Goal: Information Seeking & Learning: Check status

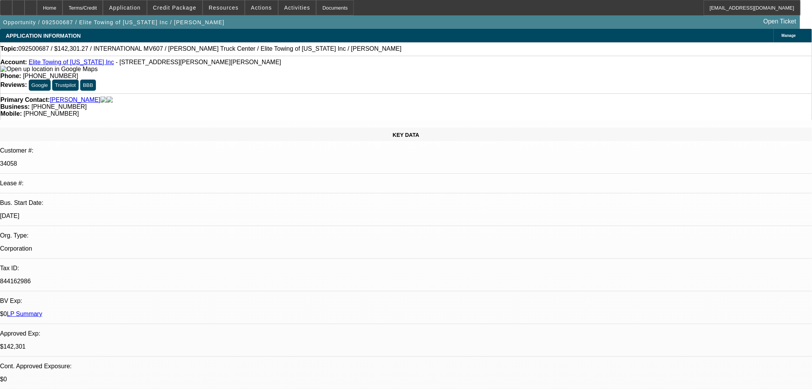
select select "0"
select select "2"
select select "0"
select select "6"
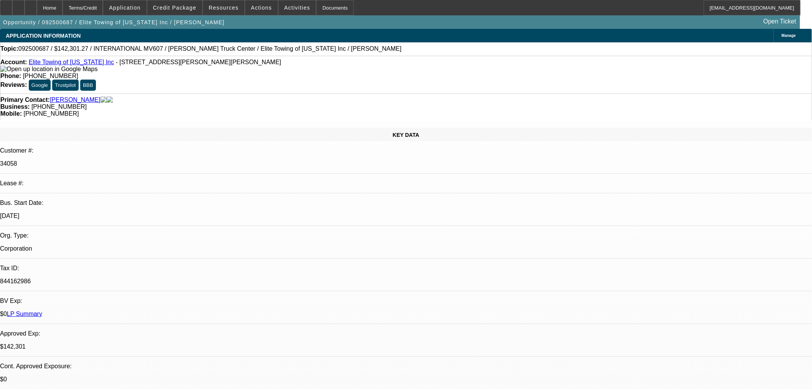
select select "0"
select select "2"
select select "0"
select select "6"
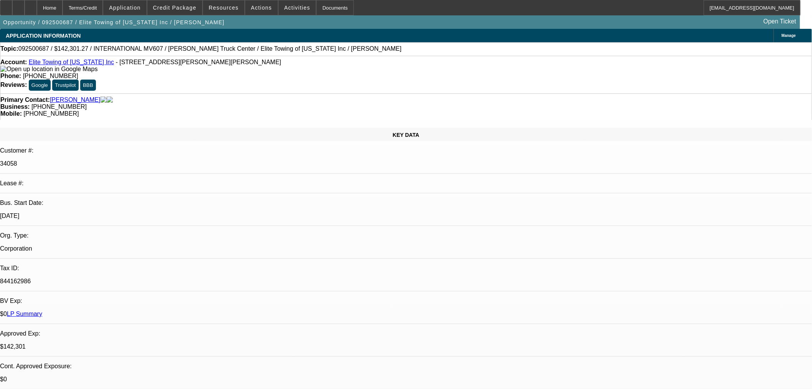
select select "0.15"
select select "2"
select select "0"
select select "6"
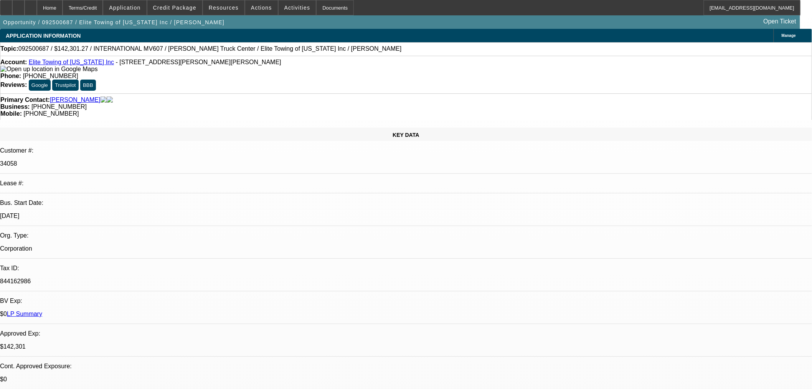
select select "0.2"
select select "2"
select select "0"
select select "6"
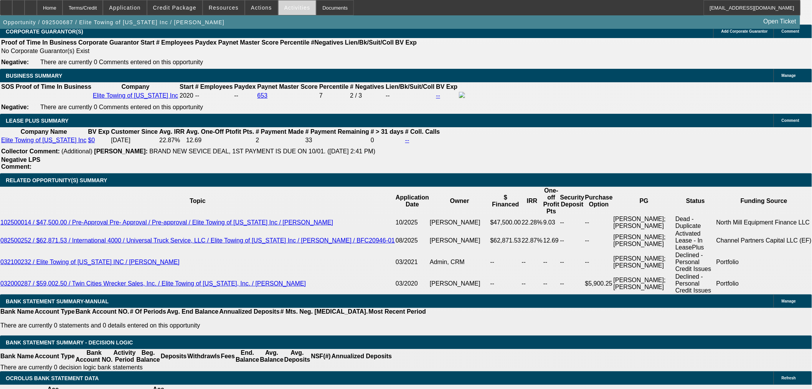
scroll to position [1184, 0]
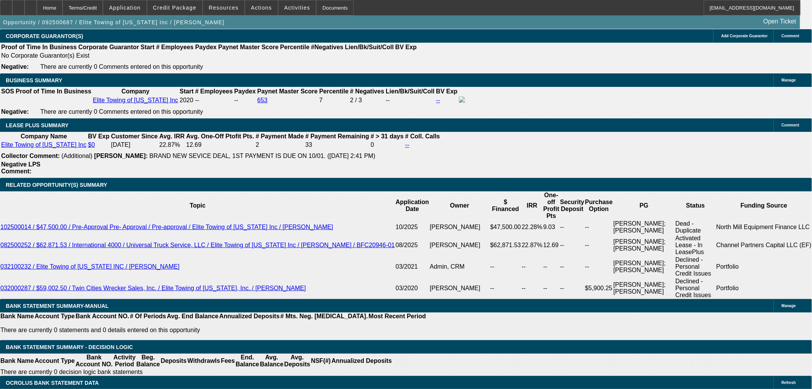
scroll to position [298, 0]
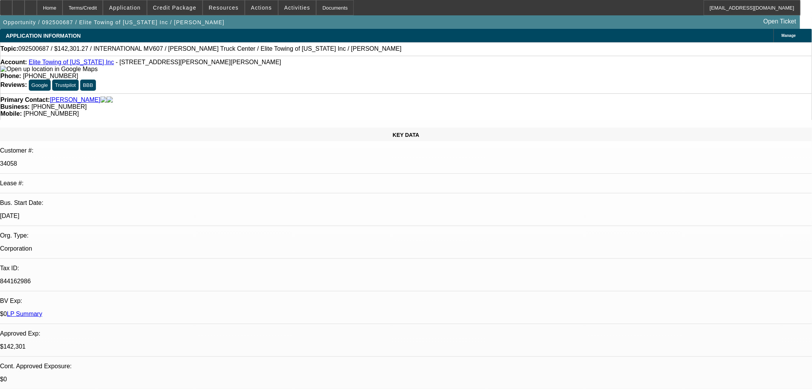
scroll to position [128, 0]
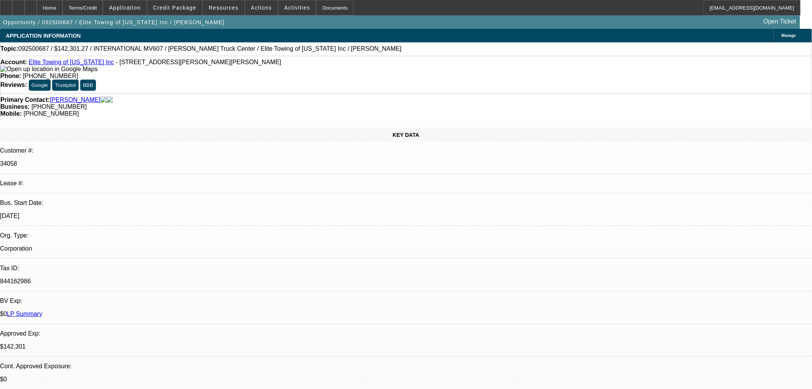
scroll to position [0, 0]
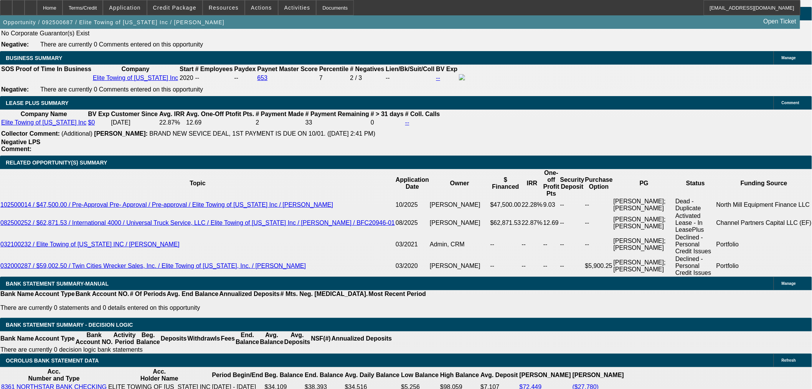
scroll to position [1194, 0]
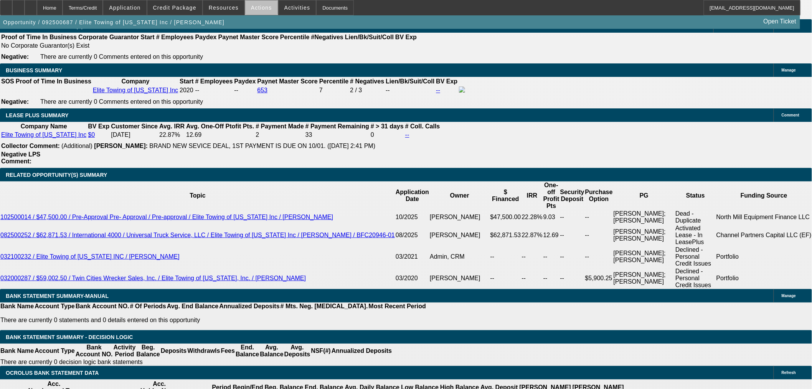
click at [261, 9] on span "Actions" at bounding box center [261, 8] width 21 height 6
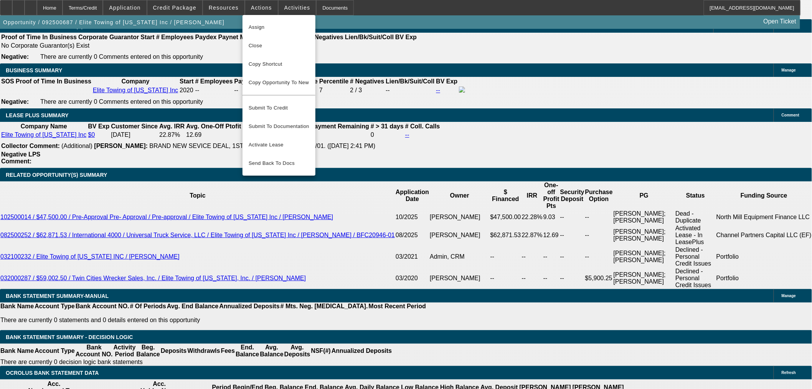
click at [278, 8] on div at bounding box center [406, 194] width 812 height 389
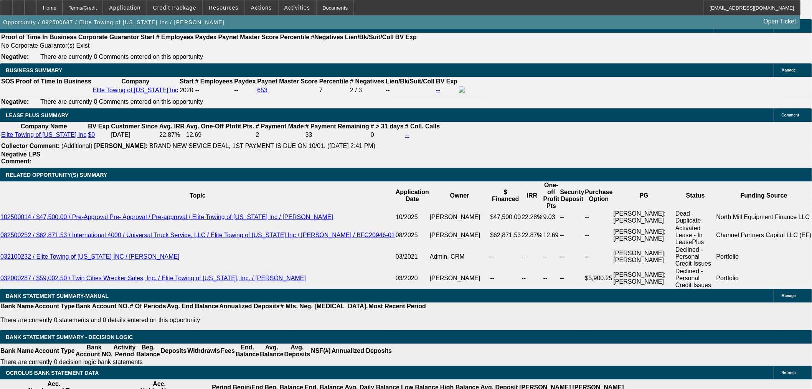
click at [285, 8] on span "Activities" at bounding box center [298, 8] width 26 height 6
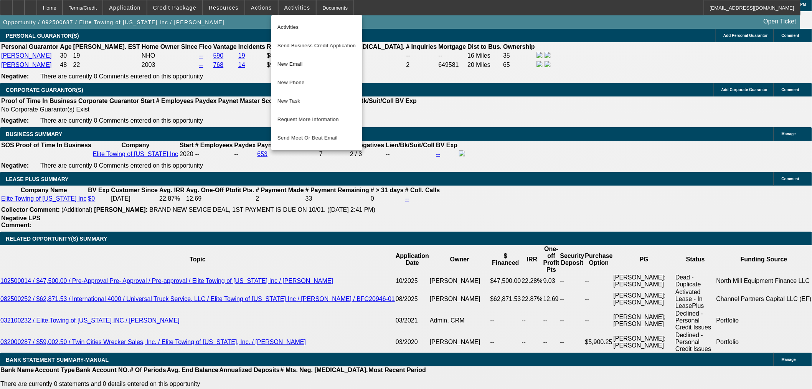
scroll to position [1024, 0]
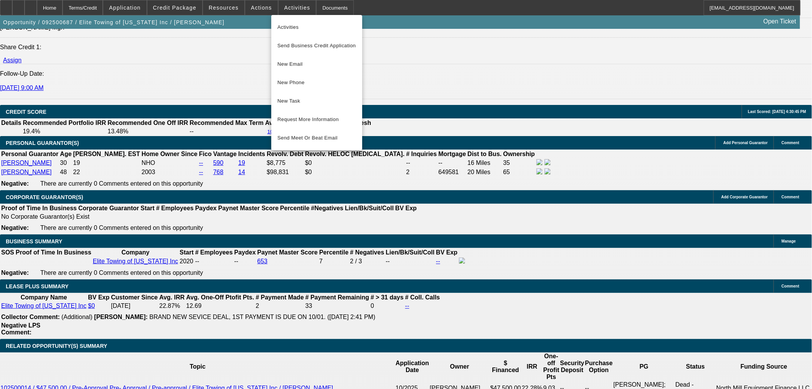
click at [235, 14] on div at bounding box center [406, 194] width 812 height 389
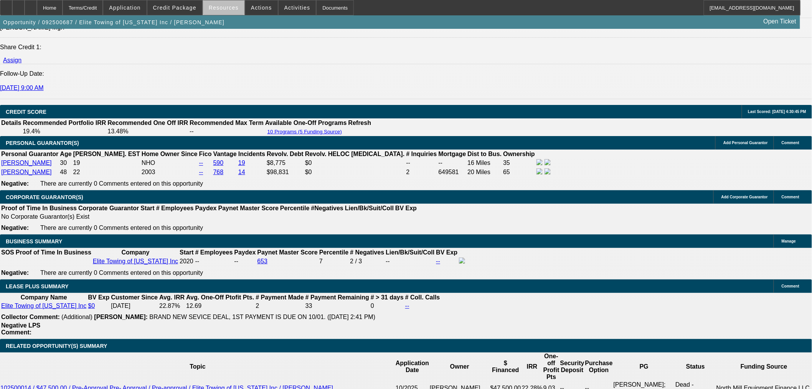
click at [233, 12] on span at bounding box center [223, 7] width 41 height 18
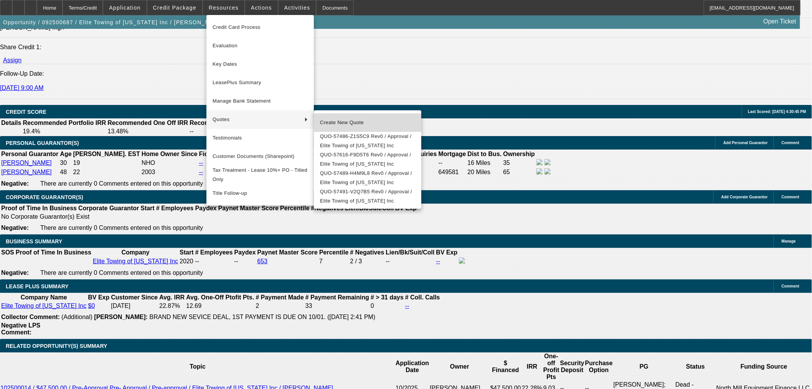
click at [383, 121] on span "Create New Quote" at bounding box center [367, 122] width 95 height 9
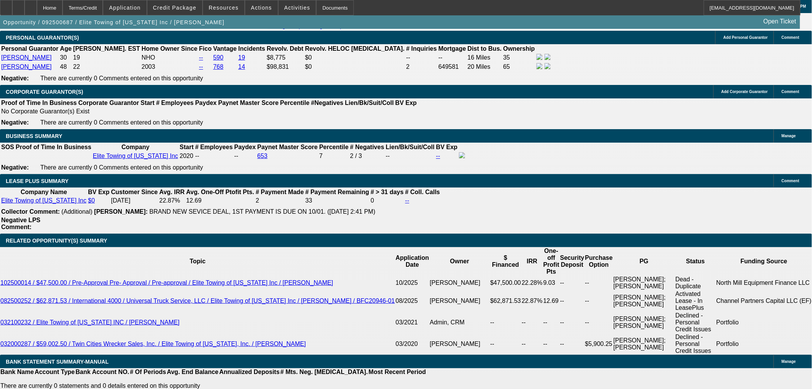
scroll to position [1322, 0]
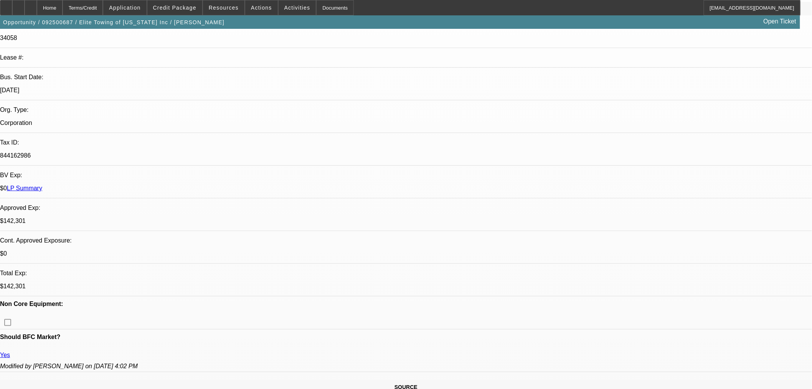
scroll to position [0, 0]
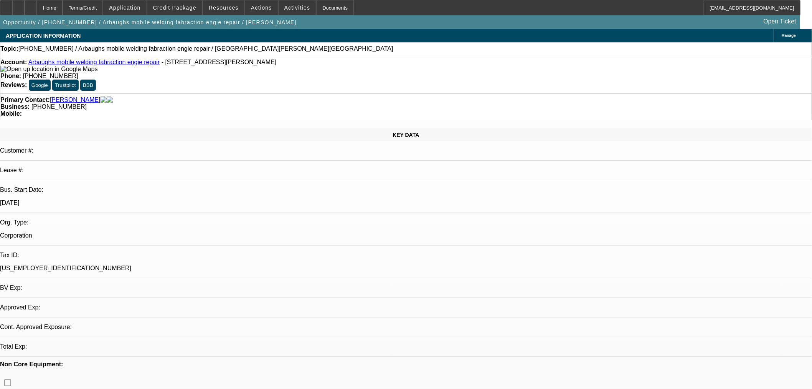
select select "0"
select select "2"
select select "0.1"
select select "4"
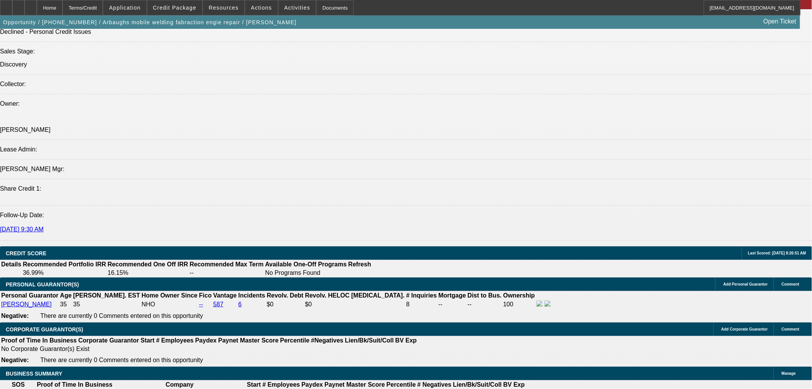
scroll to position [896, 0]
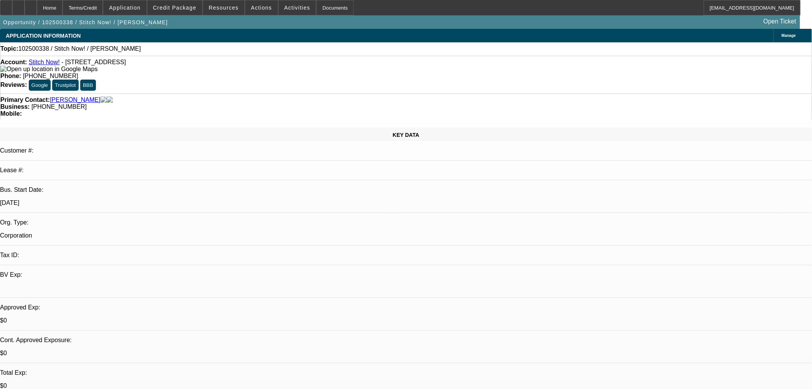
select select "0"
select select "2"
select select "0.1"
select select "4"
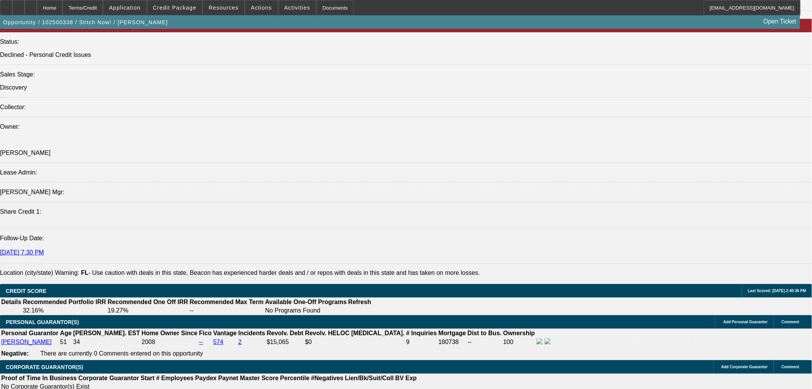
scroll to position [876, 0]
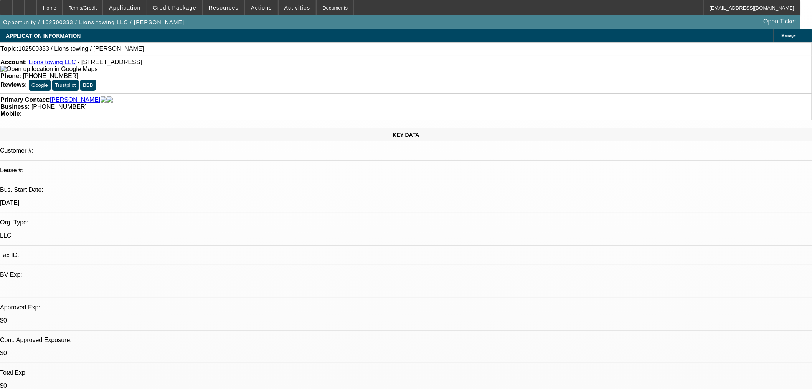
select select "0"
select select "2"
select select "0.1"
select select "4"
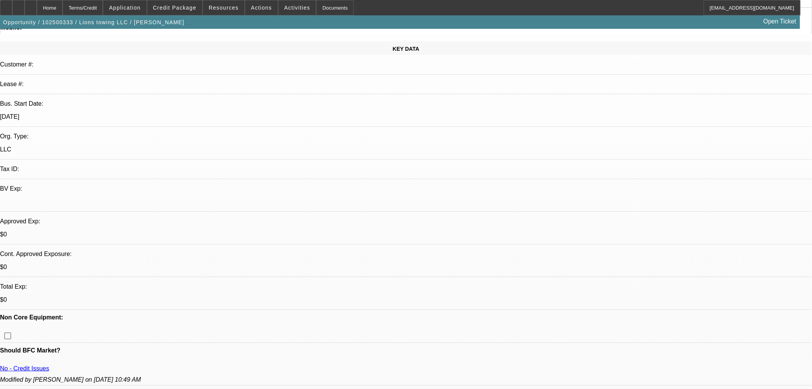
scroll to position [0, 0]
